Goal: Task Accomplishment & Management: Complete application form

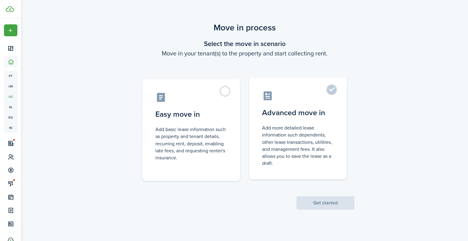
click at [320, 157] on control-radio-card-description "Add more detailed lease information such dependents, other lease transactions, …" at bounding box center [298, 145] width 72 height 42
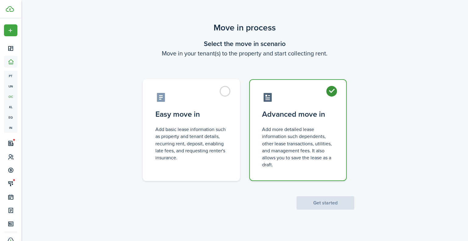
radio input "true"
click at [322, 204] on button "Get started" at bounding box center [325, 202] width 58 height 13
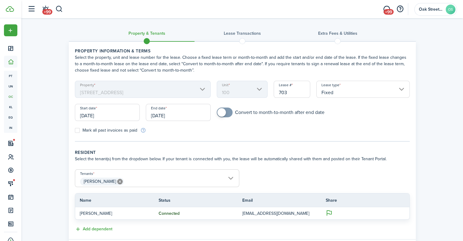
click at [241, 94] on mbsc-scroller "Unit 100" at bounding box center [242, 89] width 51 height 17
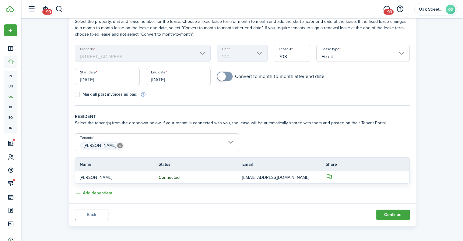
scroll to position [37, 0]
click at [101, 212] on button "Back" at bounding box center [91, 214] width 33 height 10
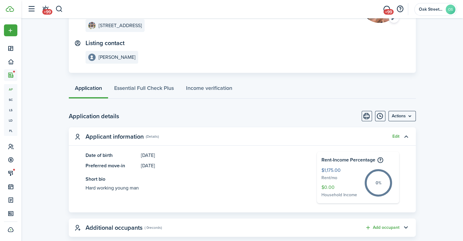
scroll to position [91, 0]
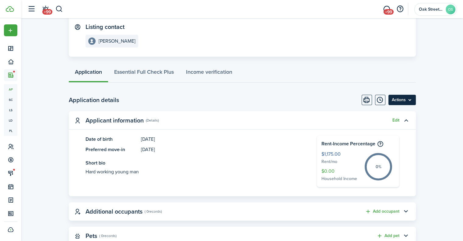
click at [406, 99] on menu-btn "Actions" at bounding box center [402, 100] width 27 height 10
click at [300, 95] on page-view-body-header "Application details Actions" at bounding box center [242, 100] width 347 height 10
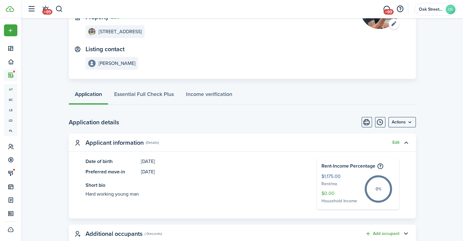
scroll to position [0, 0]
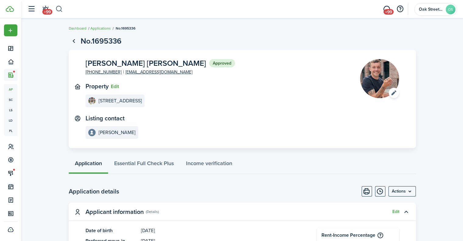
click at [60, 9] on button "button" at bounding box center [59, 9] width 8 height 10
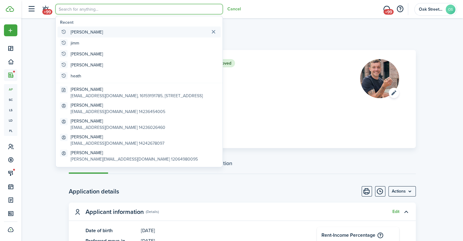
click at [80, 30] on global-search-item-title "[PERSON_NAME]" at bounding box center [87, 32] width 32 height 6
type input "[PERSON_NAME]"
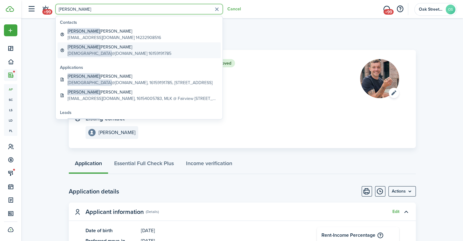
click at [104, 48] on global-search-item-title "[PERSON_NAME] [PERSON_NAME]" at bounding box center [120, 47] width 104 height 6
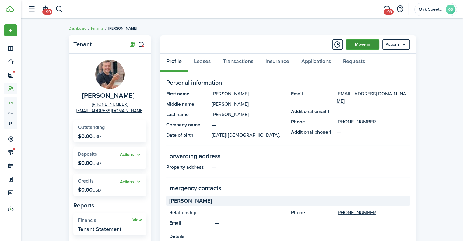
click at [365, 44] on link "Move in" at bounding box center [362, 44] width 33 height 10
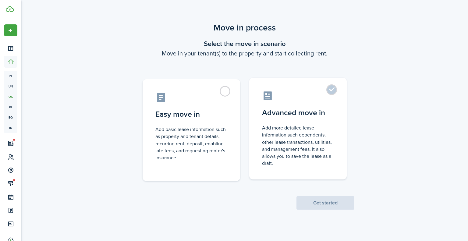
click at [290, 123] on label "Advanced move in Add more detailed lease information such dependents, other lea…" at bounding box center [297, 129] width 97 height 102
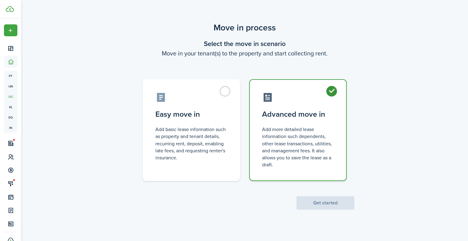
radio input "true"
click at [325, 202] on button "Get started" at bounding box center [325, 202] width 58 height 13
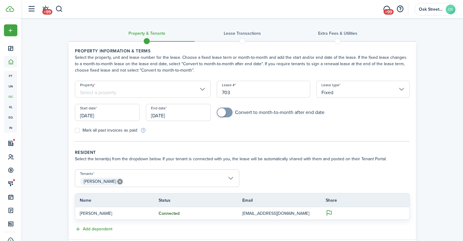
click at [174, 92] on input "Property" at bounding box center [143, 89] width 136 height 17
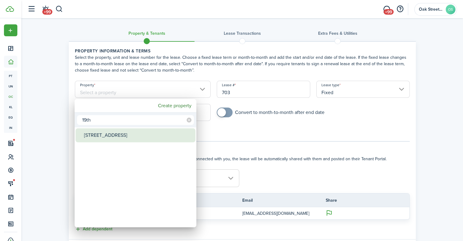
type input "19th"
click at [114, 135] on div "[STREET_ADDRESS]" at bounding box center [138, 135] width 108 height 14
type input "[STREET_ADDRESS]"
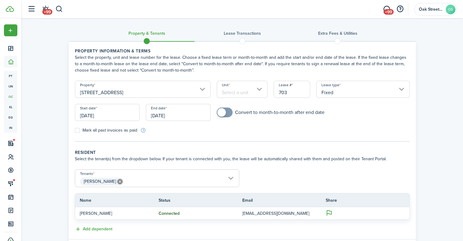
click at [248, 92] on input "Unit" at bounding box center [242, 89] width 51 height 17
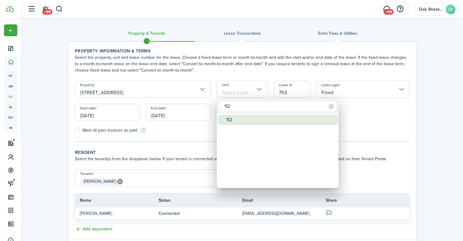
type input "112"
click at [231, 123] on div "112" at bounding box center [280, 119] width 108 height 10
type input "112"
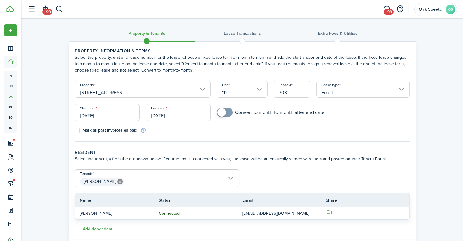
click at [110, 113] on input "[DATE]" at bounding box center [107, 112] width 65 height 17
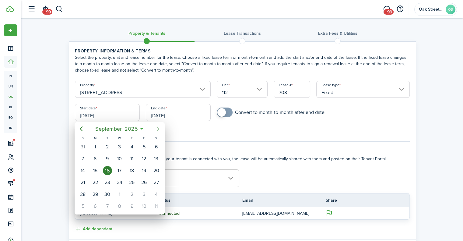
click at [158, 129] on icon "Next page" at bounding box center [158, 128] width 3 height 5
click at [118, 145] on div "1" at bounding box center [119, 146] width 9 height 9
type input "[DATE]"
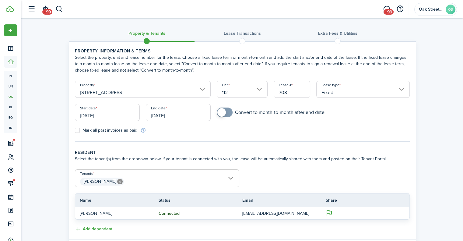
click at [184, 115] on input "[DATE]" at bounding box center [178, 112] width 65 height 17
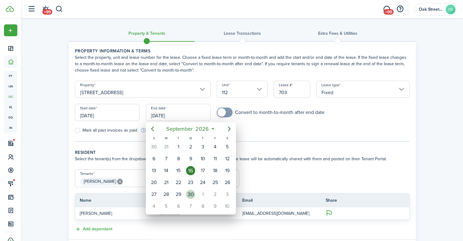
click at [188, 190] on div "30" at bounding box center [190, 194] width 9 height 9
type input "[DATE]"
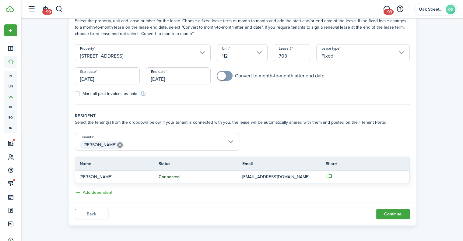
scroll to position [37, 0]
click at [399, 213] on button "Continue" at bounding box center [392, 214] width 33 height 10
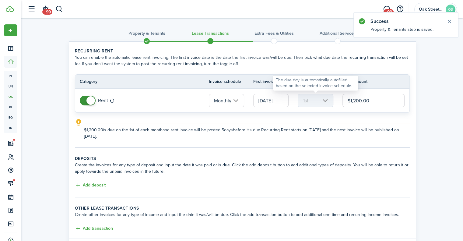
drag, startPoint x: 375, startPoint y: 102, endPoint x: 318, endPoint y: 100, distance: 56.7
click at [318, 100] on tr "Rent Monthly [DATE] 1st $1,200.00" at bounding box center [242, 101] width 334 height 24
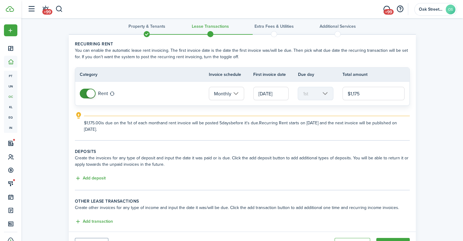
scroll to position [36, 0]
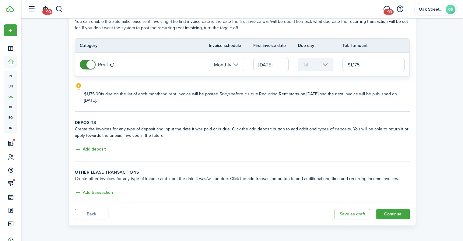
type input "$1,175.00"
click at [92, 151] on button "Add deposit" at bounding box center [90, 149] width 31 height 7
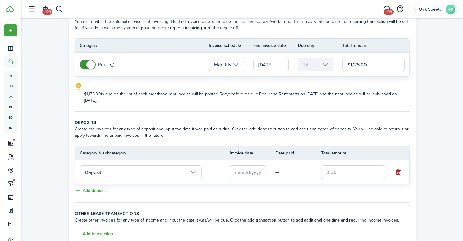
click at [244, 174] on input "text" at bounding box center [248, 171] width 37 height 13
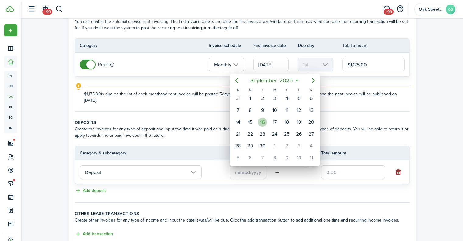
click at [263, 120] on div "16" at bounding box center [262, 122] width 9 height 9
type input "[DATE]"
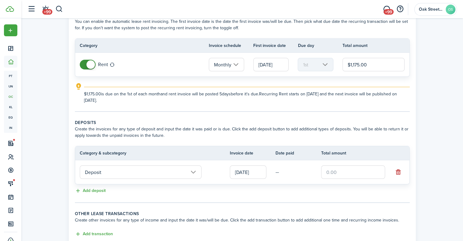
click at [337, 168] on input "text" at bounding box center [353, 171] width 64 height 13
type input "$1,175.00"
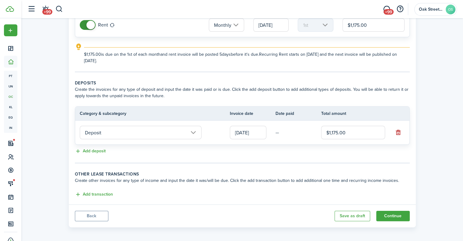
scroll to position [77, 0]
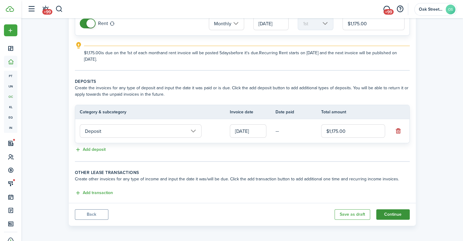
click at [396, 209] on button "Continue" at bounding box center [392, 214] width 33 height 10
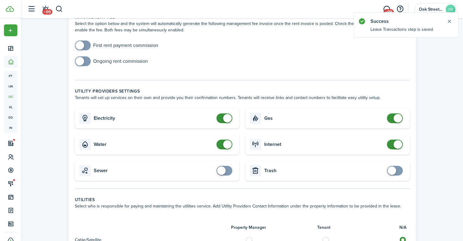
scroll to position [213, 0]
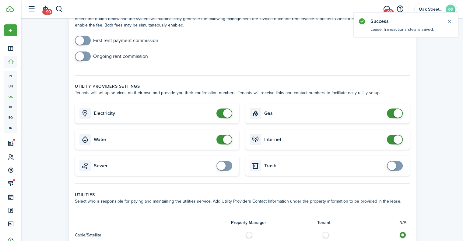
checkbox input "false"
click at [395, 113] on span at bounding box center [398, 113] width 9 height 9
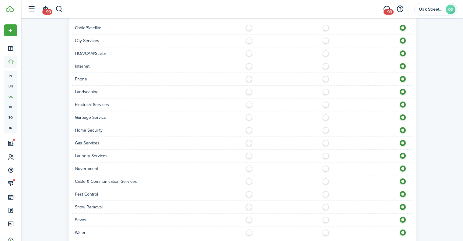
scroll to position [462, 0]
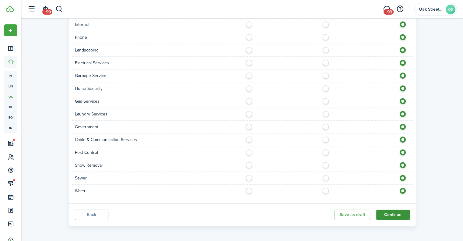
click at [398, 213] on button "Continue" at bounding box center [392, 215] width 33 height 10
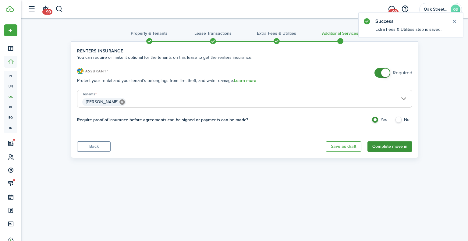
click at [383, 148] on button "Complete move in" at bounding box center [389, 146] width 45 height 10
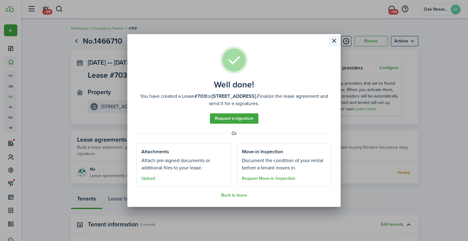
click at [335, 37] on button "Close modal" at bounding box center [334, 41] width 10 height 10
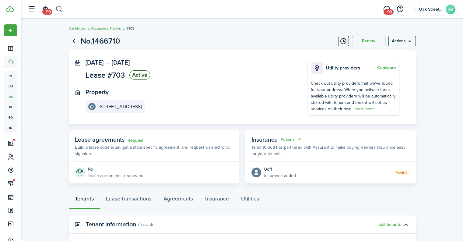
click at [60, 11] on button "button" at bounding box center [59, 9] width 8 height 10
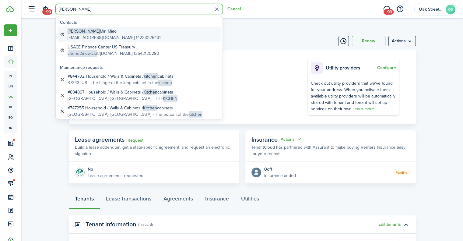
type input "[PERSON_NAME]"
click at [91, 33] on global-search-item-title "[PERSON_NAME]" at bounding box center [114, 31] width 93 height 6
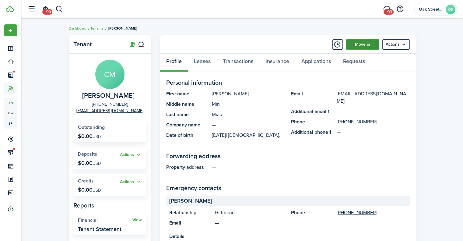
click at [361, 44] on link "Move in" at bounding box center [362, 44] width 33 height 10
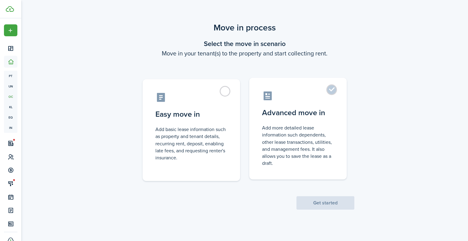
click at [333, 100] on control-radio-card-icon at bounding box center [298, 95] width 72 height 11
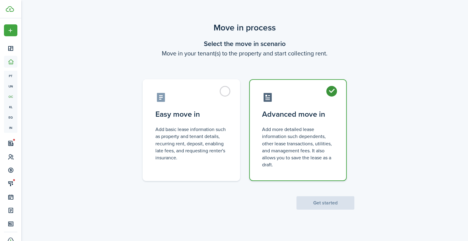
radio input "true"
click at [330, 202] on button "Get started" at bounding box center [325, 202] width 58 height 13
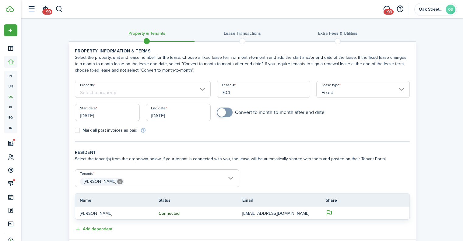
click at [181, 93] on input "Property" at bounding box center [143, 89] width 136 height 17
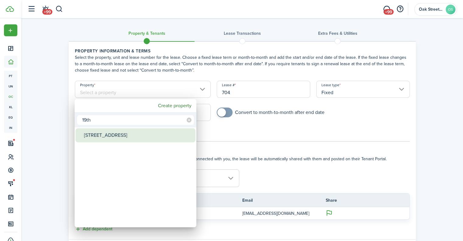
type input "19th"
click at [104, 133] on div "[STREET_ADDRESS]" at bounding box center [138, 135] width 108 height 14
type input "[STREET_ADDRESS]"
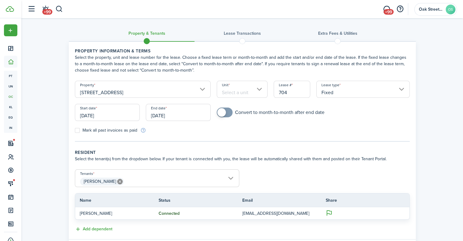
click at [250, 90] on input "Unit" at bounding box center [242, 89] width 51 height 17
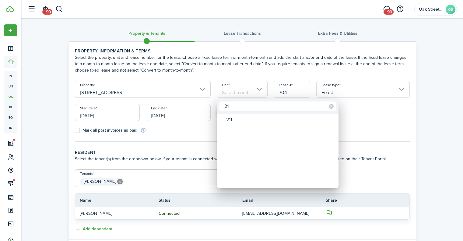
type input "2"
type input "111"
click at [228, 123] on div "111" at bounding box center [280, 119] width 108 height 10
type input "111"
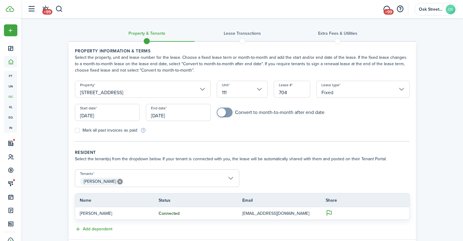
click at [114, 120] on div "Start date [DATE]" at bounding box center [107, 115] width 71 height 23
click at [114, 117] on input "[DATE]" at bounding box center [107, 112] width 65 height 17
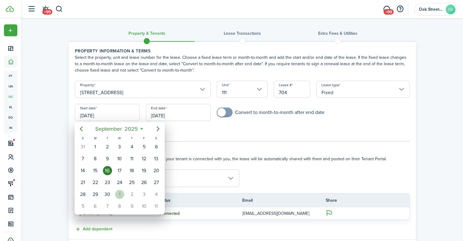
click at [119, 193] on div "1" at bounding box center [119, 194] width 9 height 9
type input "[DATE]"
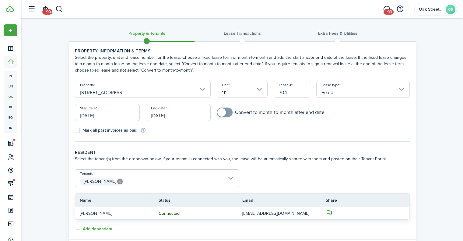
click at [178, 118] on input "[DATE]" at bounding box center [178, 112] width 65 height 17
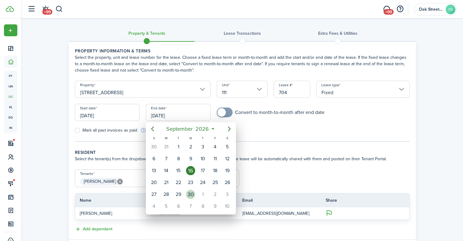
click at [185, 193] on div "30" at bounding box center [191, 194] width 12 height 12
type input "[DATE]"
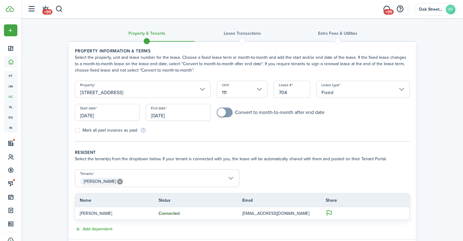
scroll to position [30, 0]
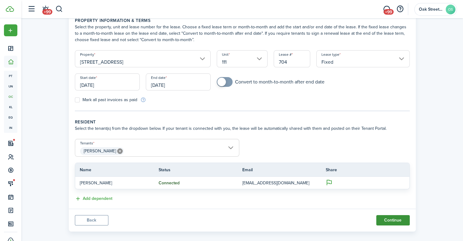
click at [385, 222] on button "Continue" at bounding box center [392, 220] width 33 height 10
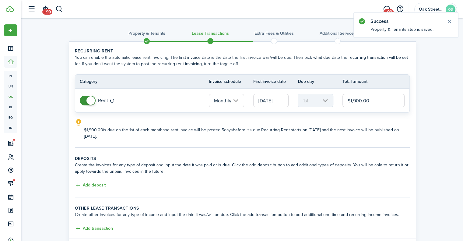
drag, startPoint x: 371, startPoint y: 100, endPoint x: 325, endPoint y: 99, distance: 45.4
click at [325, 99] on tr "Rent Monthly [DATE] 1st $1,900.00" at bounding box center [242, 101] width 334 height 24
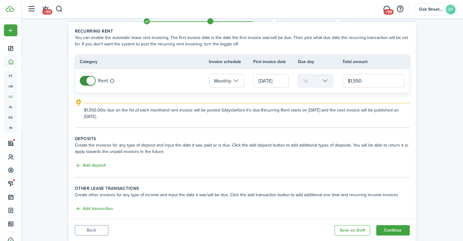
scroll to position [30, 0]
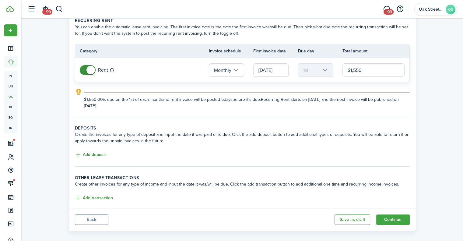
type input "$1,550.00"
click at [102, 157] on button "Add deposit" at bounding box center [90, 154] width 31 height 7
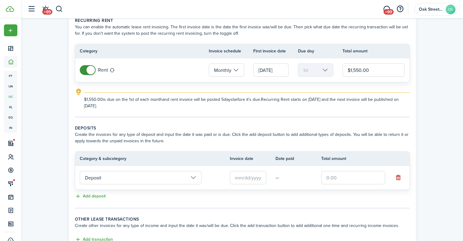
click at [249, 175] on input "text" at bounding box center [248, 177] width 37 height 13
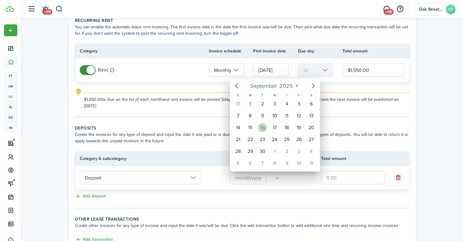
click at [264, 126] on div "16" at bounding box center [262, 127] width 9 height 9
type input "[DATE]"
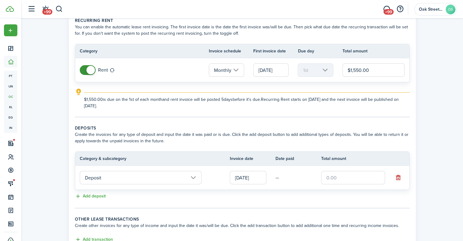
click at [351, 178] on input "text" at bounding box center [353, 177] width 64 height 13
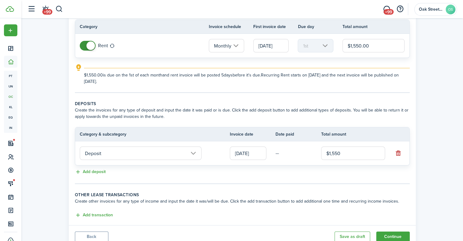
scroll to position [77, 0]
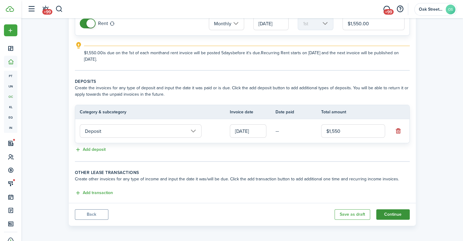
type input "$1,550.00"
click at [393, 216] on button "Continue" at bounding box center [392, 214] width 33 height 10
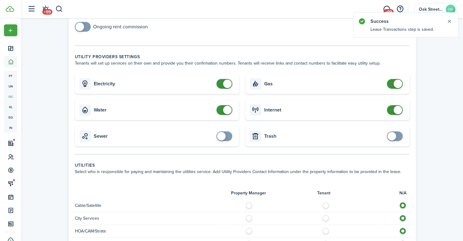
scroll to position [244, 0]
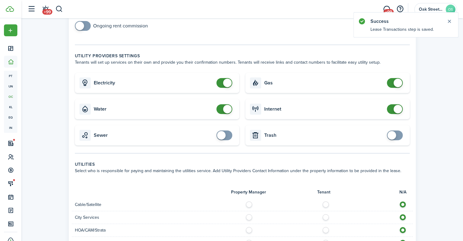
checkbox input "false"
click at [396, 81] on span at bounding box center [398, 83] width 9 height 9
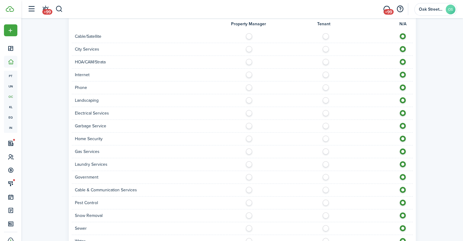
scroll to position [462, 0]
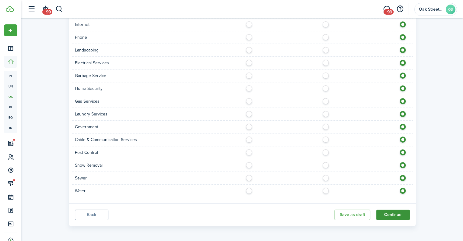
click at [390, 212] on button "Continue" at bounding box center [392, 215] width 33 height 10
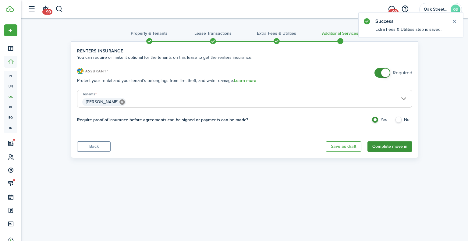
click at [389, 147] on button "Complete move in" at bounding box center [389, 146] width 45 height 10
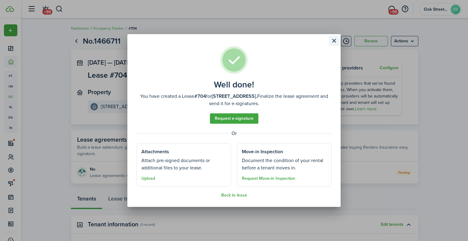
click at [334, 40] on button "Close modal" at bounding box center [334, 41] width 10 height 10
